Goal: Transaction & Acquisition: Purchase product/service

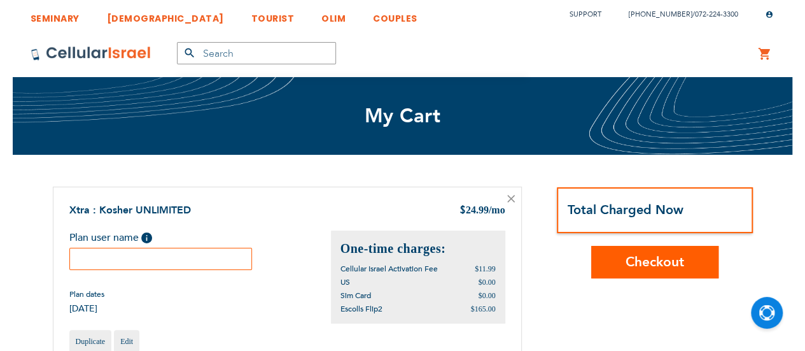
scroll to position [43, 0]
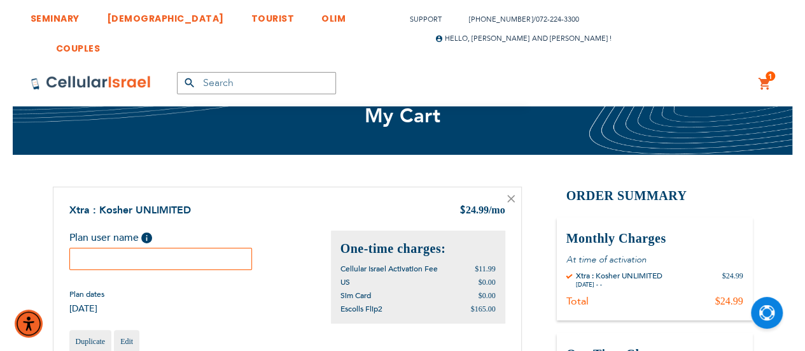
click at [157, 260] on input "text" at bounding box center [160, 259] width 183 height 22
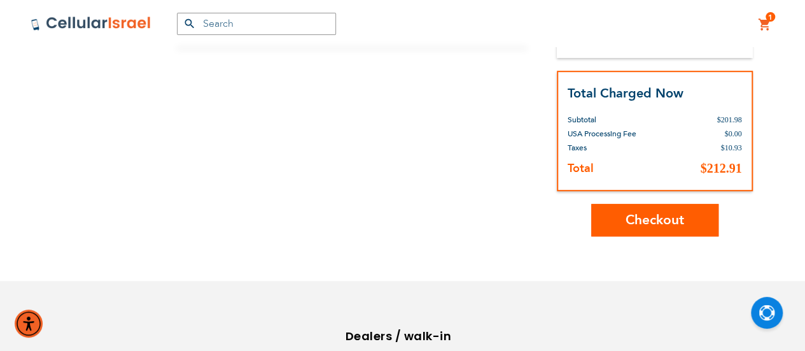
scroll to position [404, 0]
type input "[PERSON_NAME]"
click at [630, 225] on span "Checkout" at bounding box center [655, 219] width 59 height 18
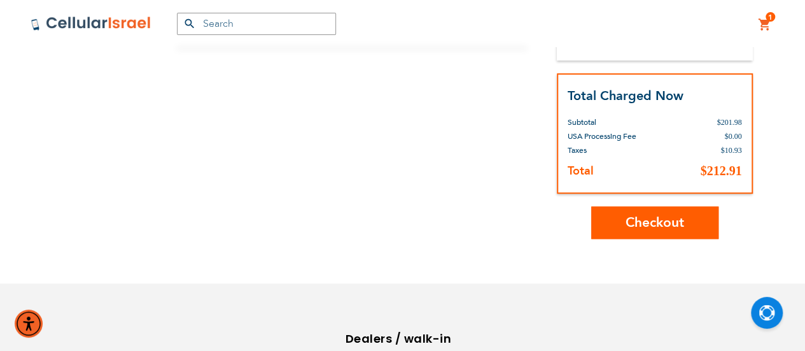
scroll to position [401, 0]
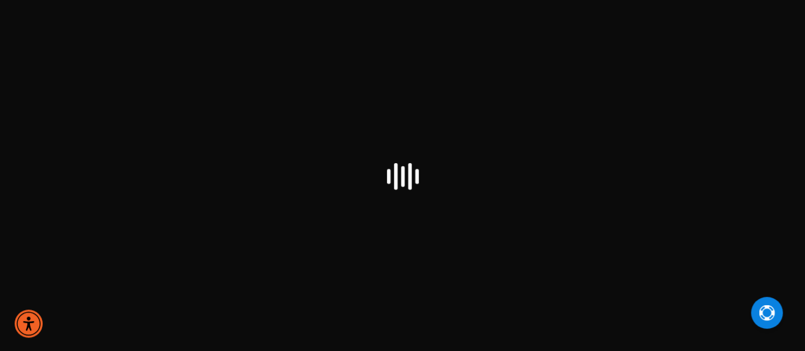
scroll to position [43, 0]
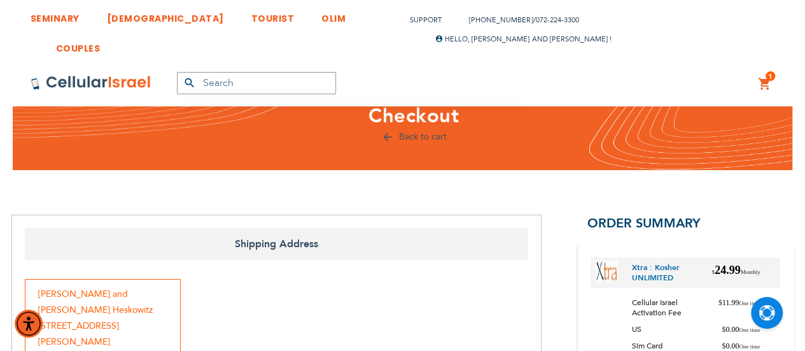
checkbox input "true"
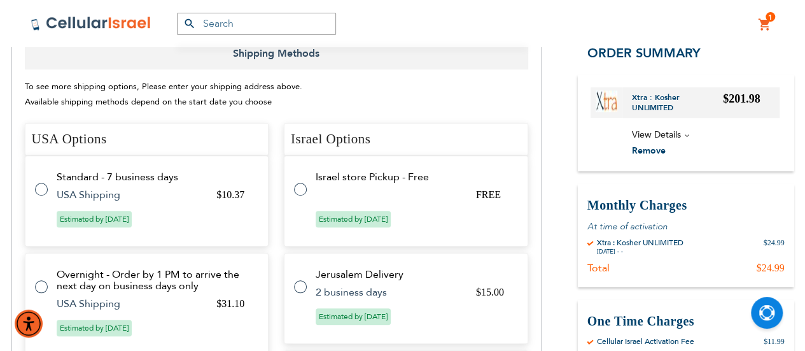
scroll to position [456, 0]
click at [300, 181] on label at bounding box center [306, 181] width 25 height 0
radio input "true"
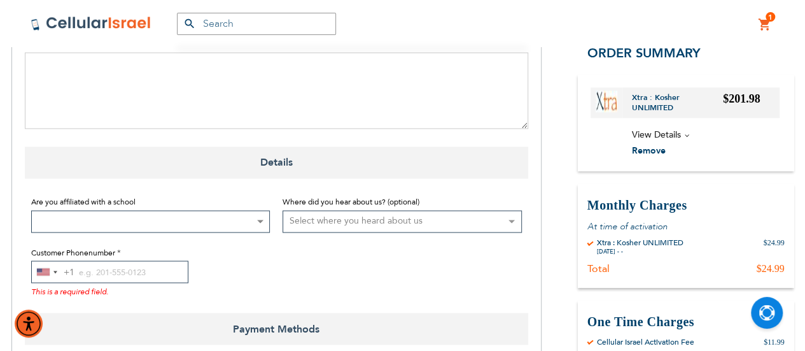
scroll to position [944, 0]
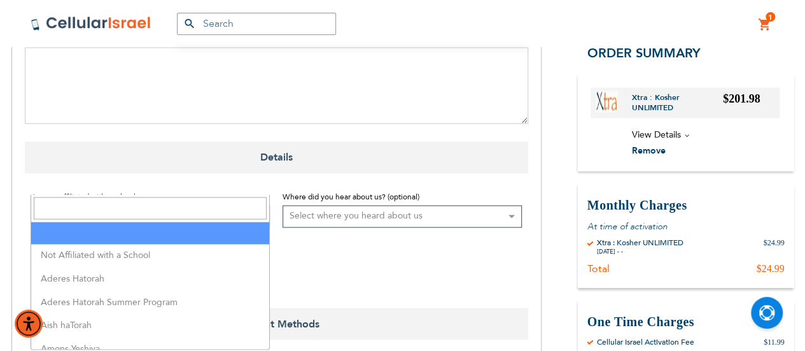
click at [262, 215] on b at bounding box center [260, 216] width 6 height 3
click at [240, 209] on input "Search" at bounding box center [150, 208] width 233 height 22
type input "kes"
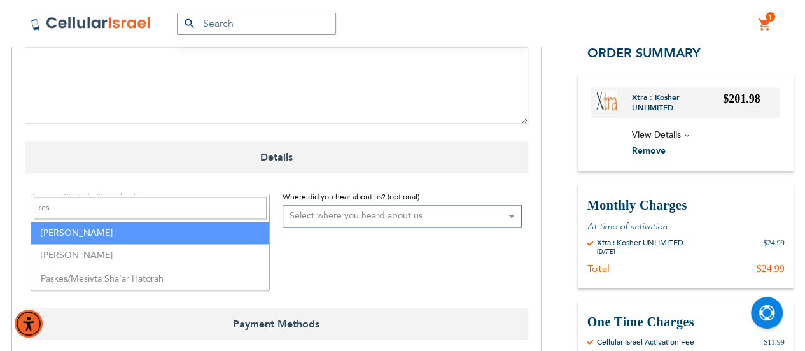
select select "70"
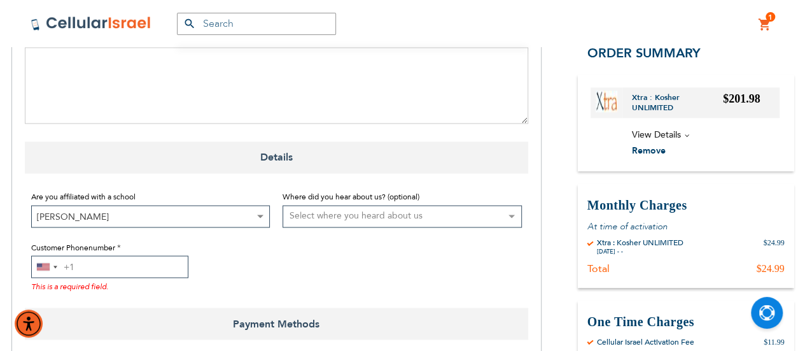
click at [129, 255] on input "Customer Phonenumber" at bounding box center [109, 266] width 157 height 22
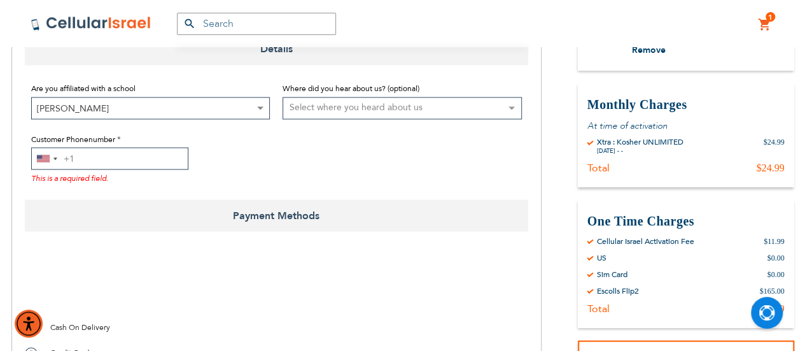
scroll to position [1058, 0]
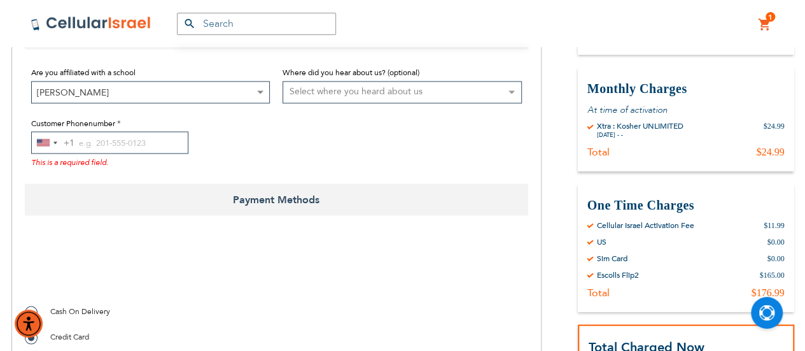
checkbox input "true"
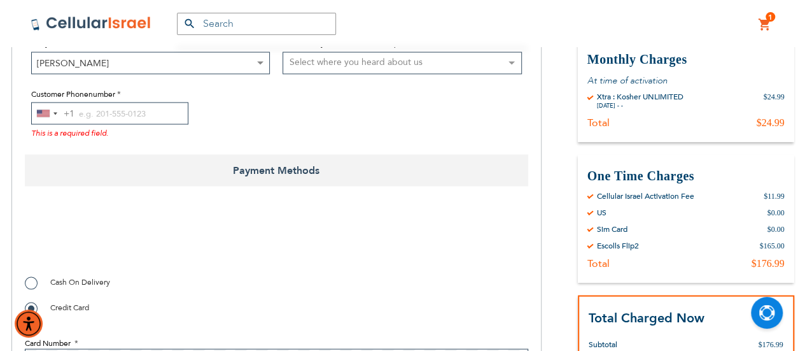
scroll to position [1102, 0]
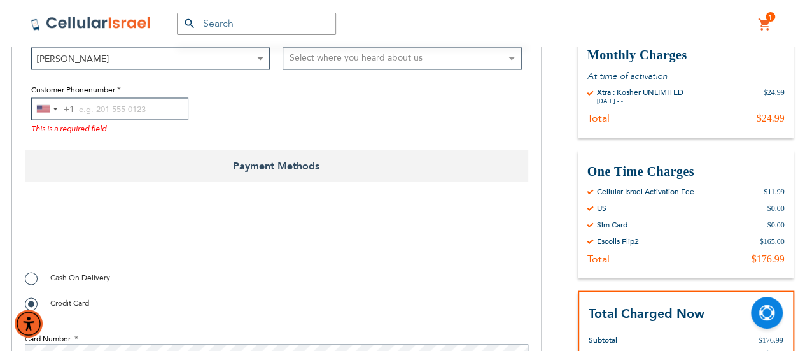
click at [30, 271] on label "Cash On Delivery" at bounding box center [67, 277] width 85 height 13
radio input "true"
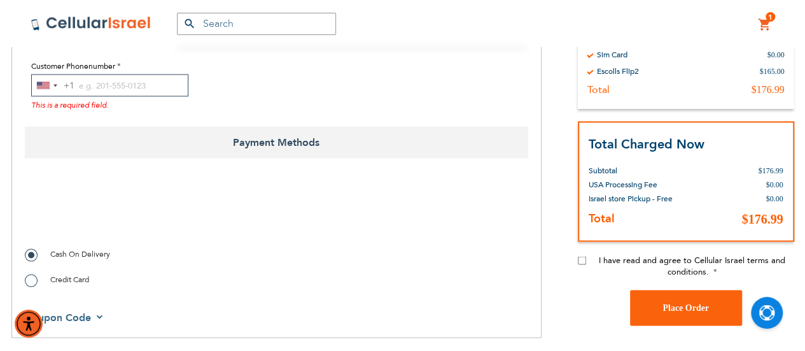
scroll to position [1125, 0]
click at [583, 256] on input "I have read and agree to Cellular Israel terms and conditions." at bounding box center [582, 260] width 8 height 8
checkbox input "true"
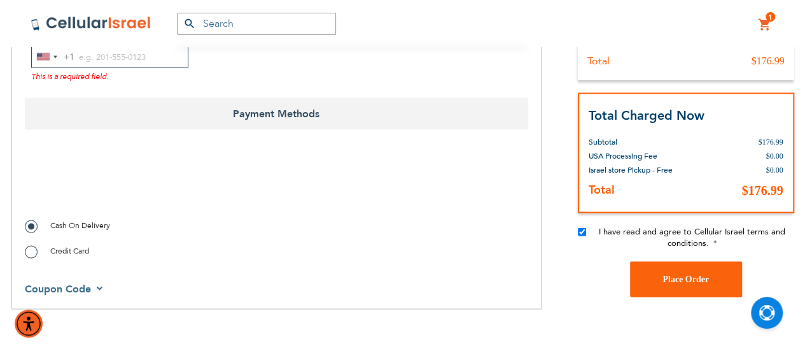
scroll to position [1161, 0]
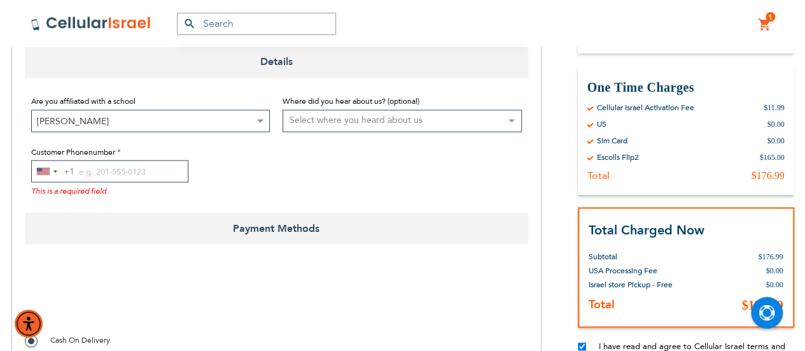
checkbox input "true"
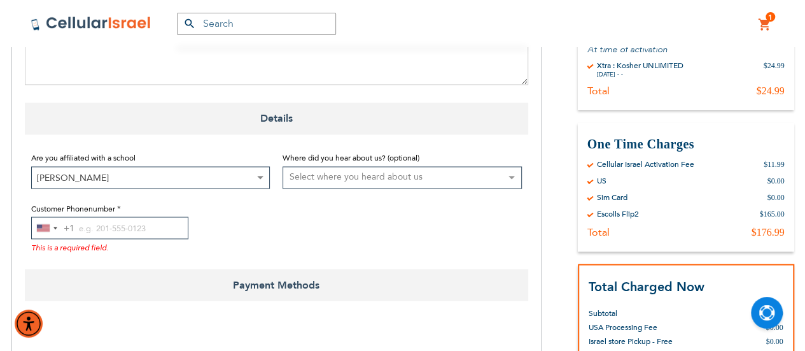
scroll to position [982, 0]
click at [87, 217] on input "Customer Phonenumber" at bounding box center [109, 228] width 157 height 22
paste input "1 (718) 972-0500"
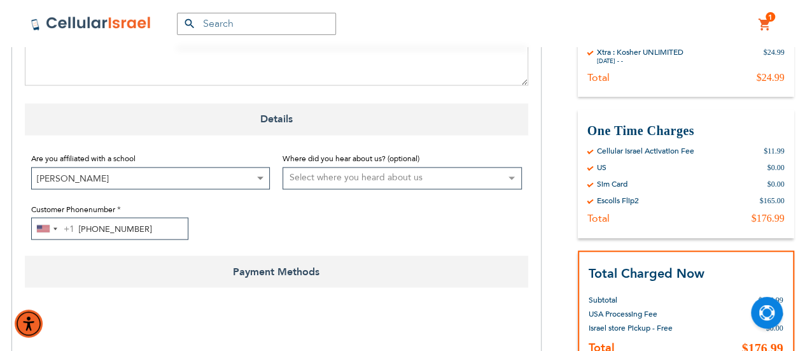
click at [82, 217] on input "1 (718) 972-0500" at bounding box center [109, 228] width 157 height 22
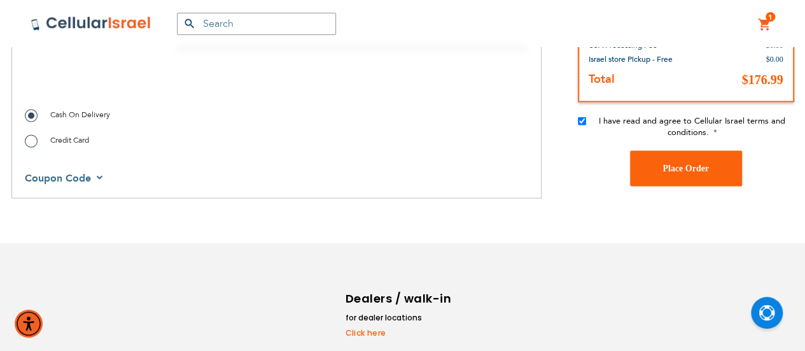
scroll to position [1251, 0]
type input "(718) 972-0500"
click at [686, 150] on button "Place Order" at bounding box center [686, 168] width 112 height 36
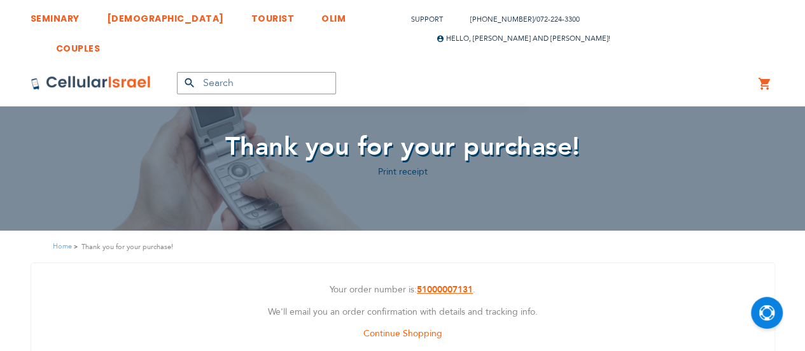
scroll to position [43, 0]
click at [441, 290] on strong "51000007131" at bounding box center [445, 289] width 56 height 12
